Goal: Check status: Check status

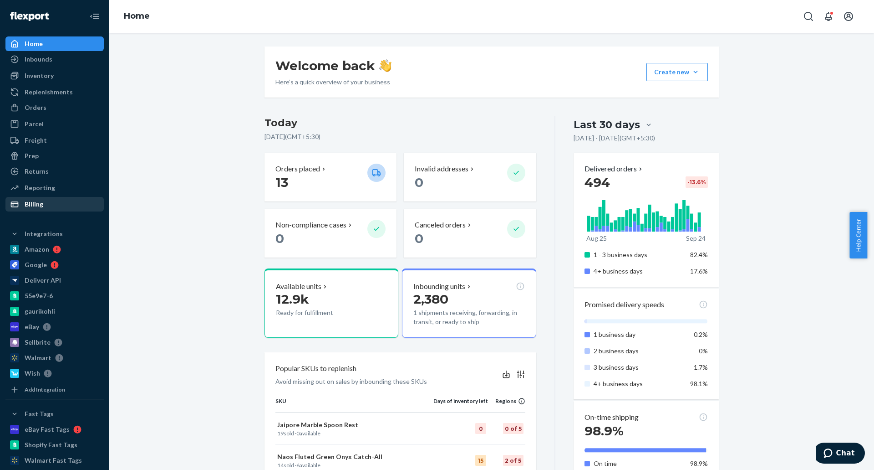
click at [67, 201] on div "Billing" at bounding box center [54, 204] width 97 height 13
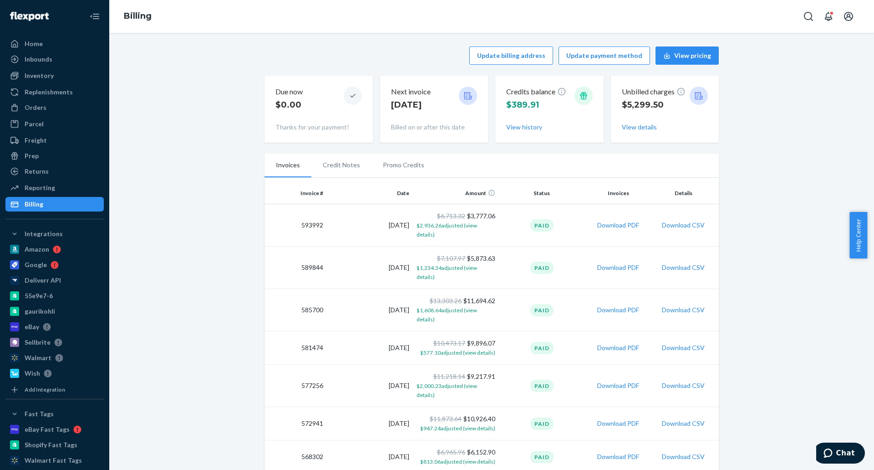
click at [647, 132] on div "Unbilled charges $5,299.50 View details" at bounding box center [665, 109] width 87 height 52
click at [641, 130] on button "View details" at bounding box center [639, 127] width 35 height 9
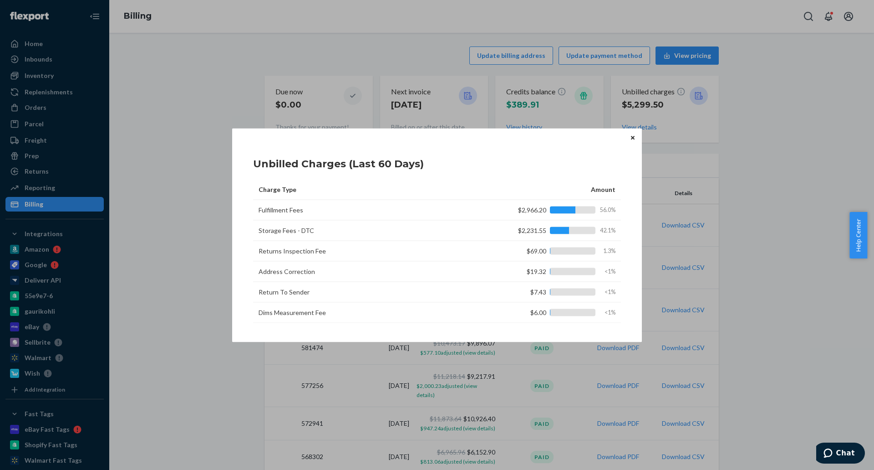
click at [633, 139] on icon "Close" at bounding box center [633, 137] width 4 height 5
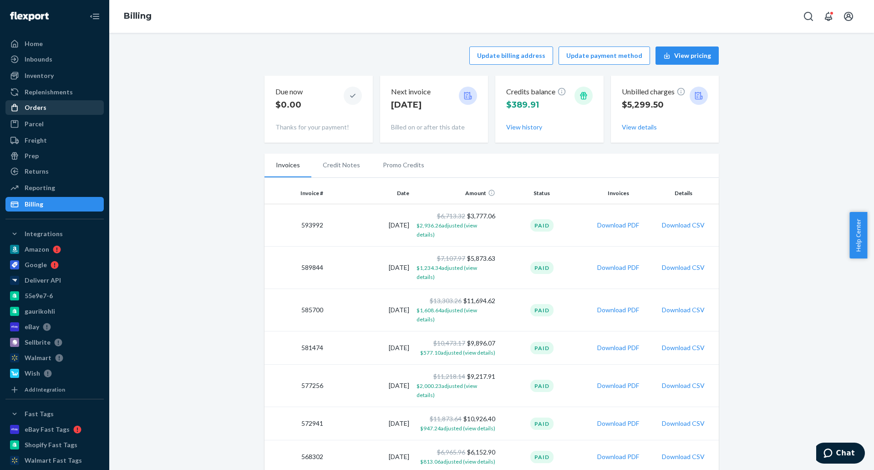
click at [62, 112] on div "Orders" at bounding box center [54, 107] width 97 height 13
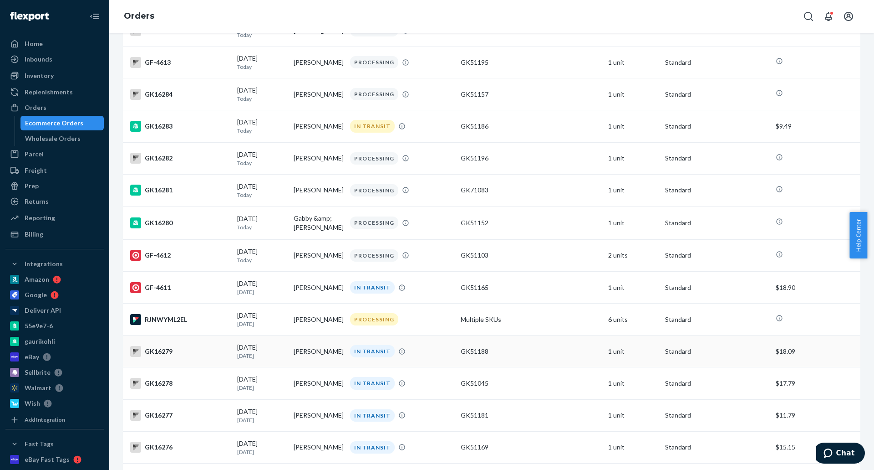
scroll to position [364, 0]
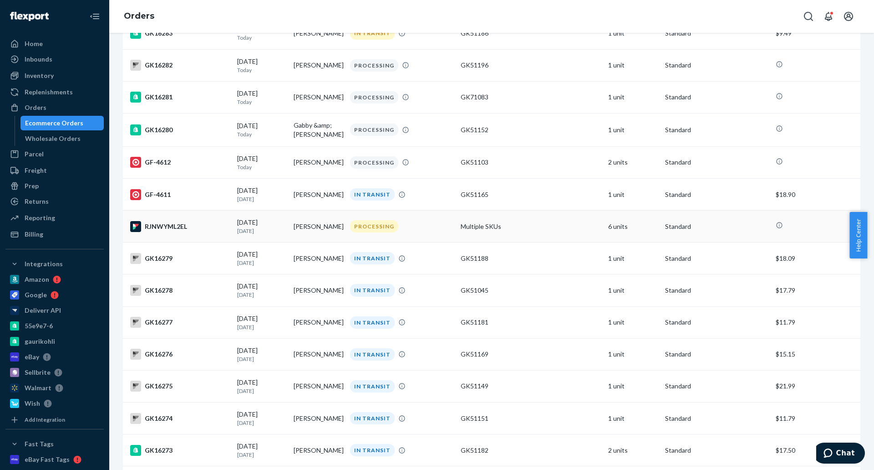
click at [440, 229] on div "PROCESSING" at bounding box center [401, 226] width 107 height 12
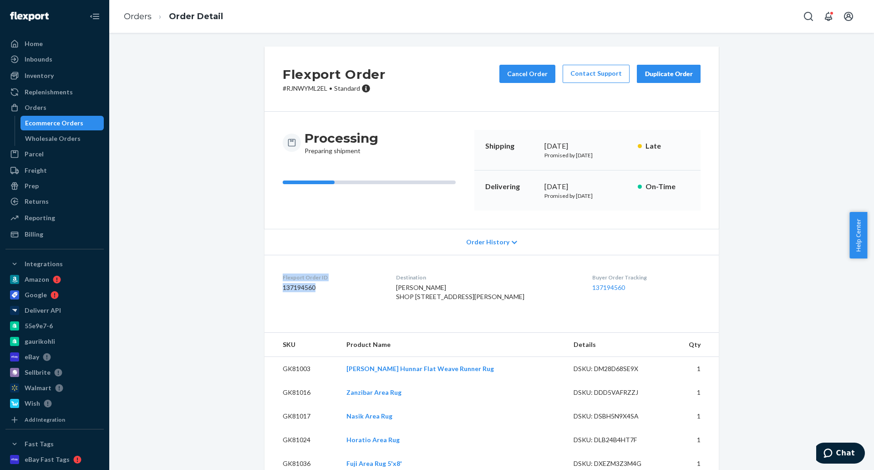
drag, startPoint x: 276, startPoint y: 276, endPoint x: 315, endPoint y: 287, distance: 39.9
click at [315, 287] on dl "Flexport Order ID 137194560 Destination [PERSON_NAME] SHOP [STREET_ADDRESS][PER…" at bounding box center [492, 289] width 455 height 68
copy div "Flexport Order ID 137194560"
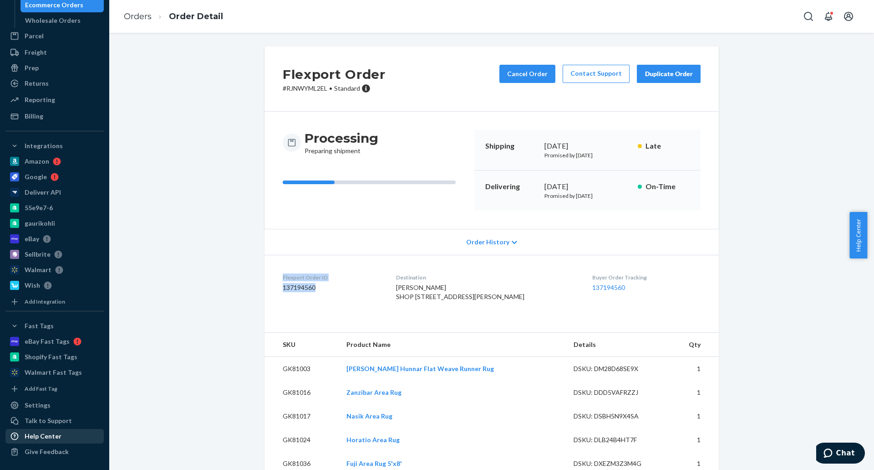
click at [71, 433] on div "Help Center" at bounding box center [54, 435] width 97 height 13
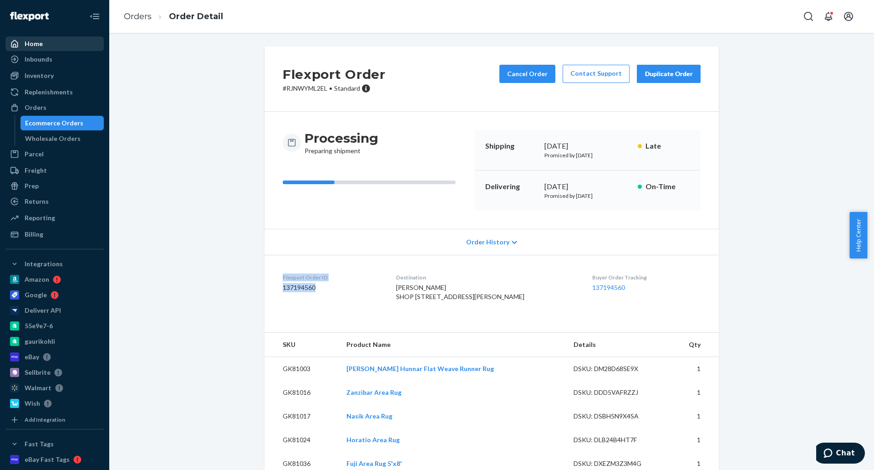
drag, startPoint x: 38, startPoint y: 36, endPoint x: 47, endPoint y: 43, distance: 11.8
click at [38, 36] on link "Home" at bounding box center [54, 43] width 98 height 15
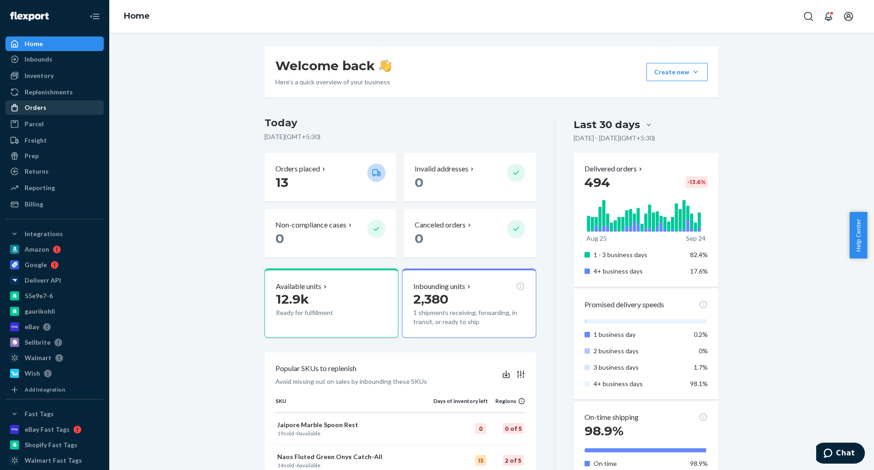
click at [73, 105] on div "Orders" at bounding box center [54, 107] width 97 height 13
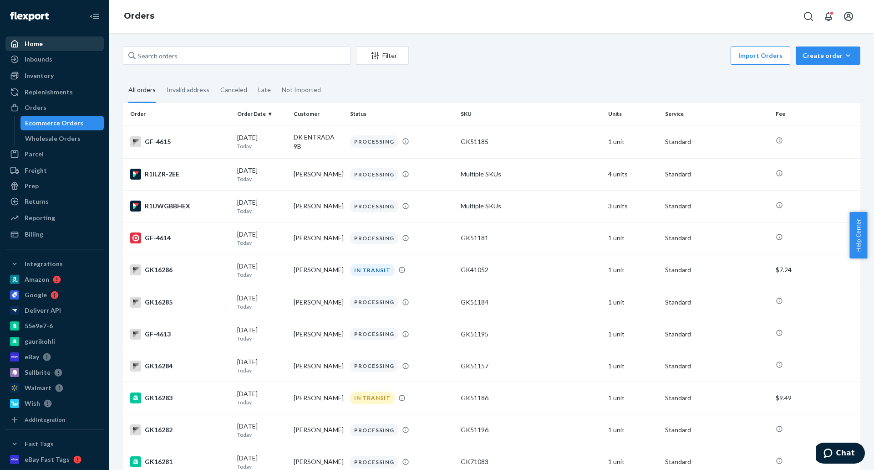
click at [61, 42] on div "Home" at bounding box center [54, 43] width 97 height 13
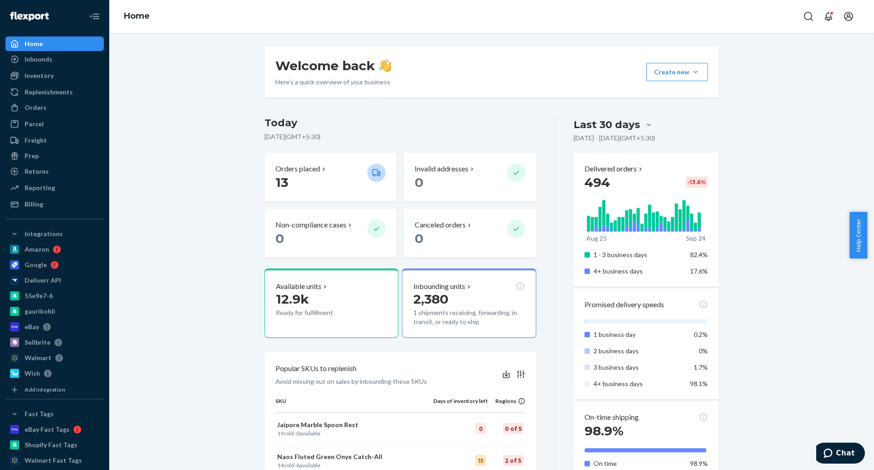
drag, startPoint x: 181, startPoint y: 213, endPoint x: 172, endPoint y: 210, distance: 9.5
click at [180, 212] on div "Welcome back Here’s a quick overview of your business Create new Create new inb…" at bounding box center [492, 475] width 752 height 858
click at [26, 205] on div "Billing" at bounding box center [34, 203] width 19 height 9
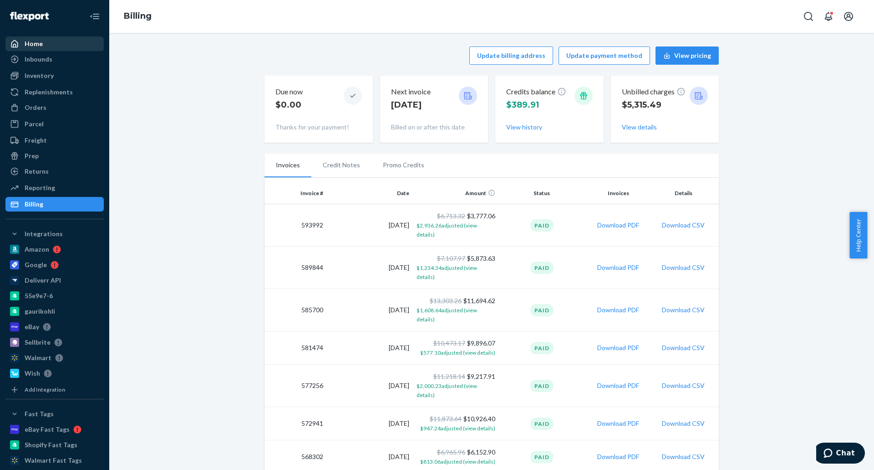
click at [37, 46] on div "Home" at bounding box center [34, 43] width 18 height 9
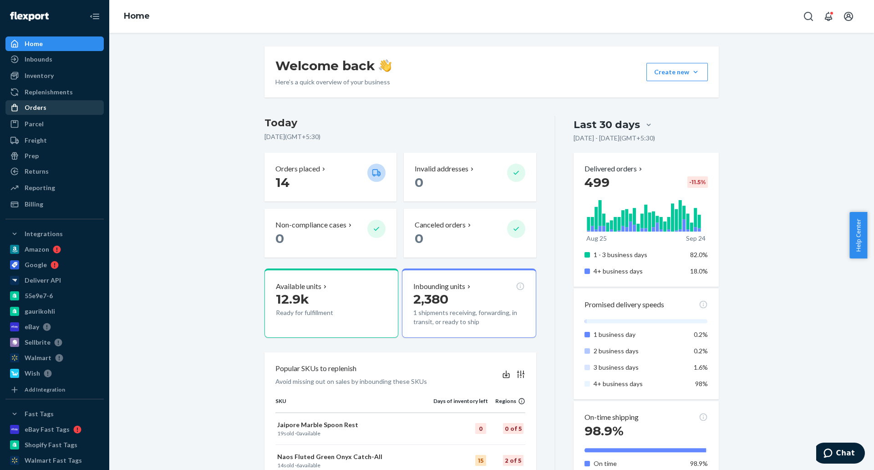
click at [72, 107] on div "Orders" at bounding box center [54, 107] width 97 height 13
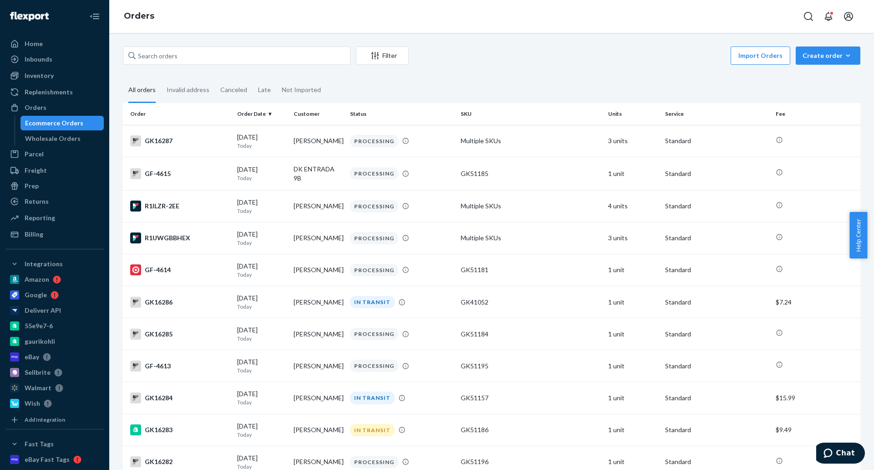
click at [486, 55] on div "Import Orders Create order Ecommerce order Removal order" at bounding box center [637, 56] width 446 height 20
click at [25, 44] on div "Home" at bounding box center [34, 43] width 18 height 9
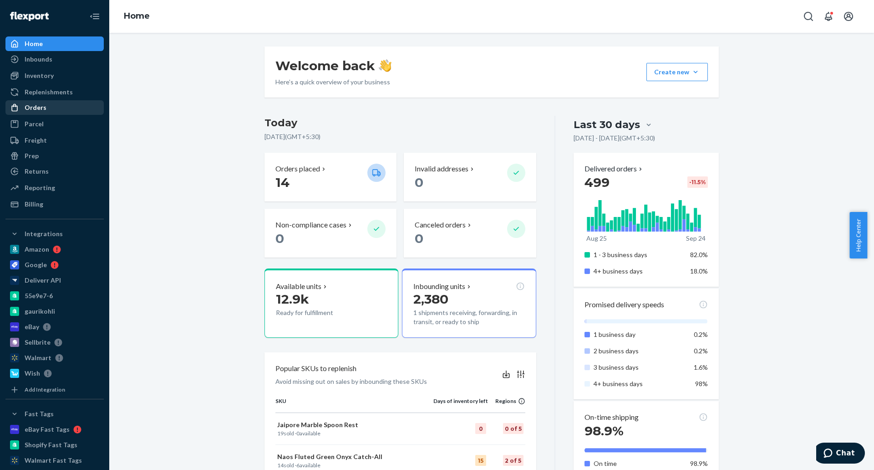
click at [56, 111] on div "Orders" at bounding box center [54, 107] width 97 height 13
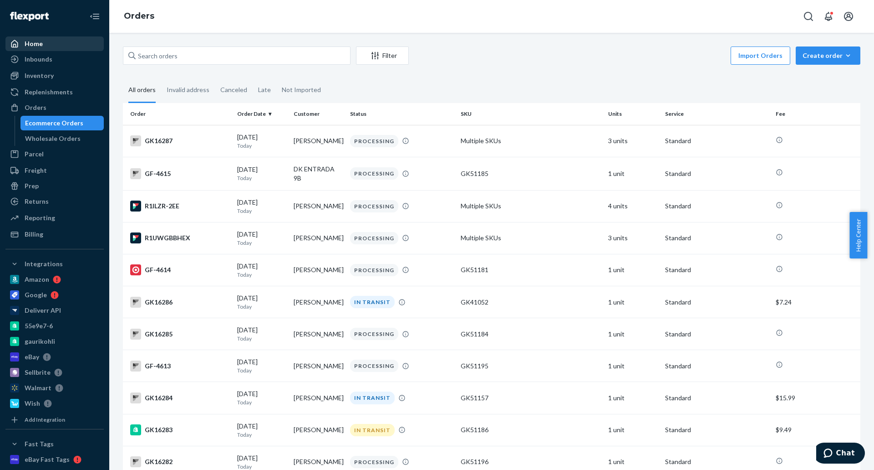
click at [36, 41] on div "Home" at bounding box center [34, 43] width 18 height 9
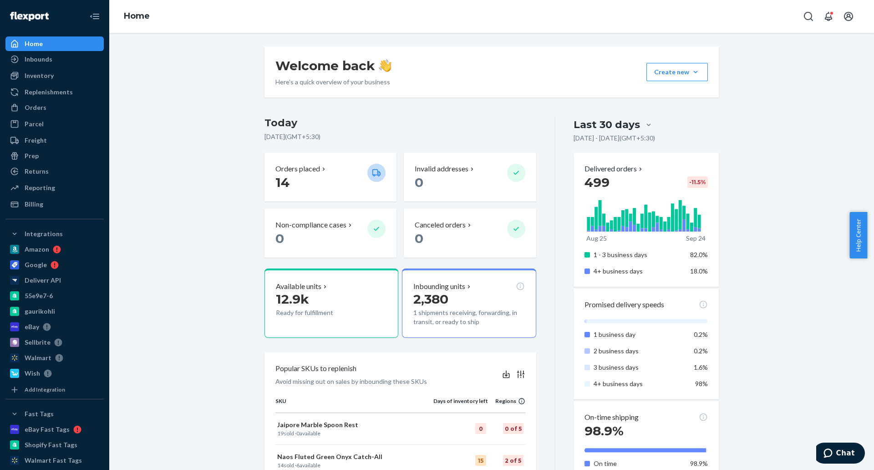
click at [228, 225] on div "Welcome back Here’s a quick overview of your business Create new Create new inb…" at bounding box center [492, 475] width 752 height 858
click at [218, 113] on div "Welcome back Here’s a quick overview of your business Create new Create new inb…" at bounding box center [492, 475] width 752 height 858
click at [813, 165] on div "Welcome back Here’s a quick overview of your business Create new Create new inb…" at bounding box center [492, 475] width 752 height 858
click at [190, 78] on div "Welcome back Here’s a quick overview of your business Create new Create new inb…" at bounding box center [492, 475] width 752 height 858
click at [206, 208] on div "Welcome back Here’s a quick overview of your business Create new Create new inb…" at bounding box center [492, 475] width 752 height 858
